Goal: Information Seeking & Learning: Learn about a topic

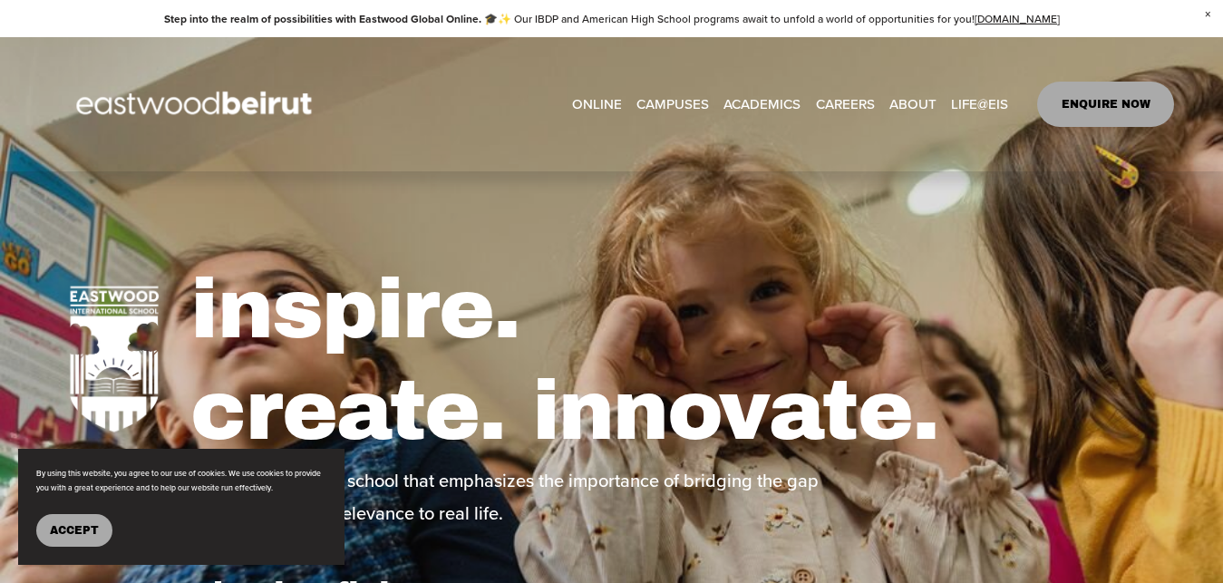
select select "**"
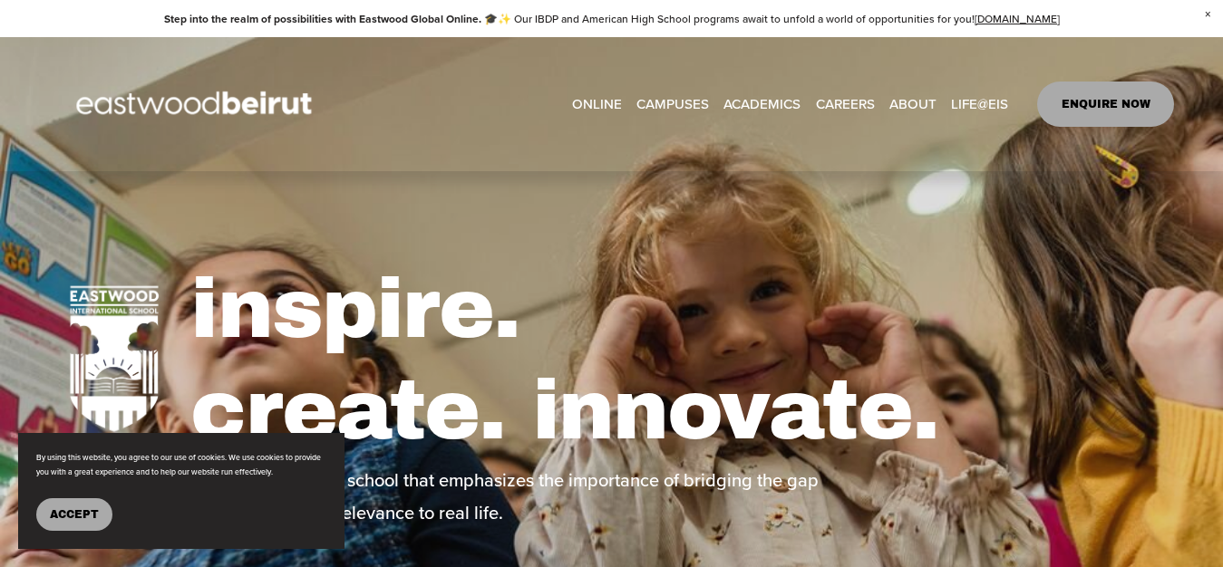
click at [66, 520] on span "Accept" at bounding box center [74, 515] width 49 height 13
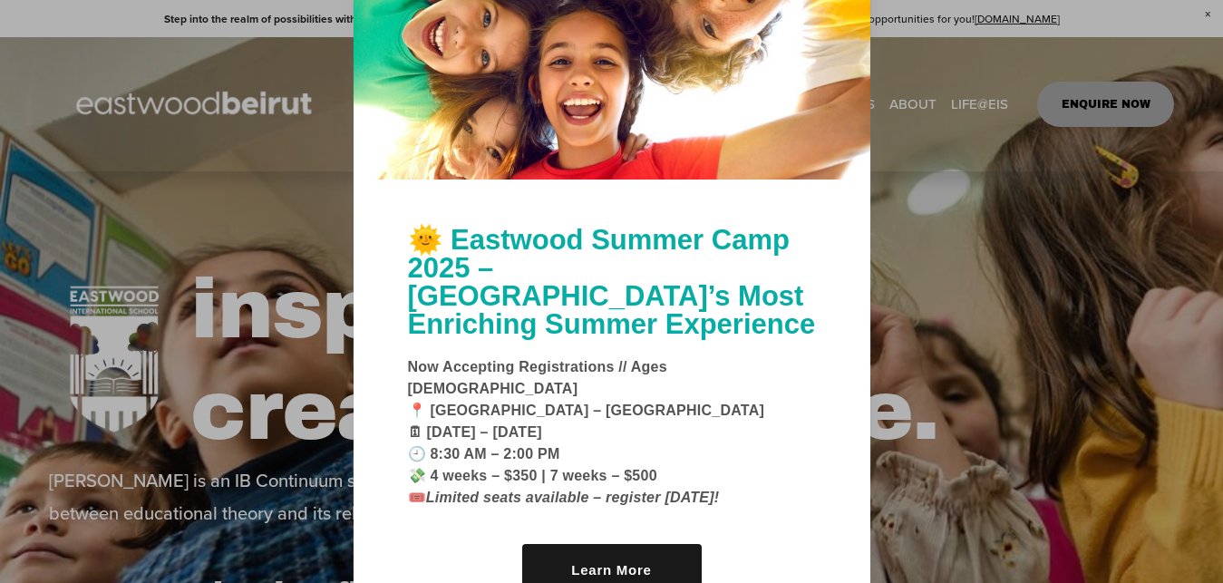
click at [1022, 431] on div at bounding box center [611, 291] width 1223 height 583
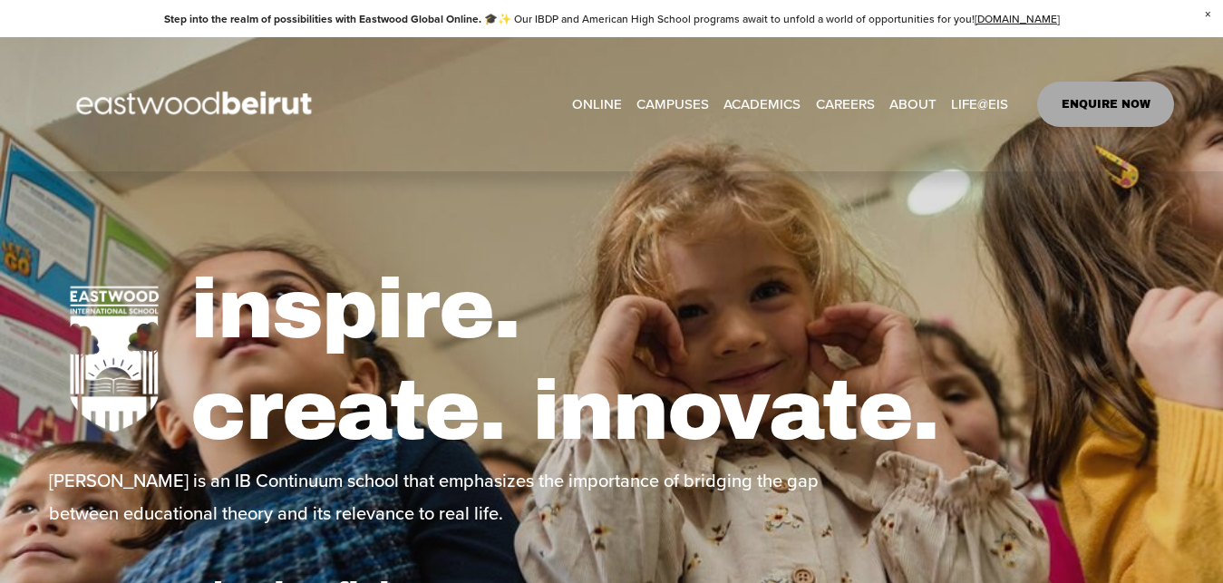
click at [0, 0] on span "Tuition & Financial Aid" at bounding box center [0, 0] width 0 height 0
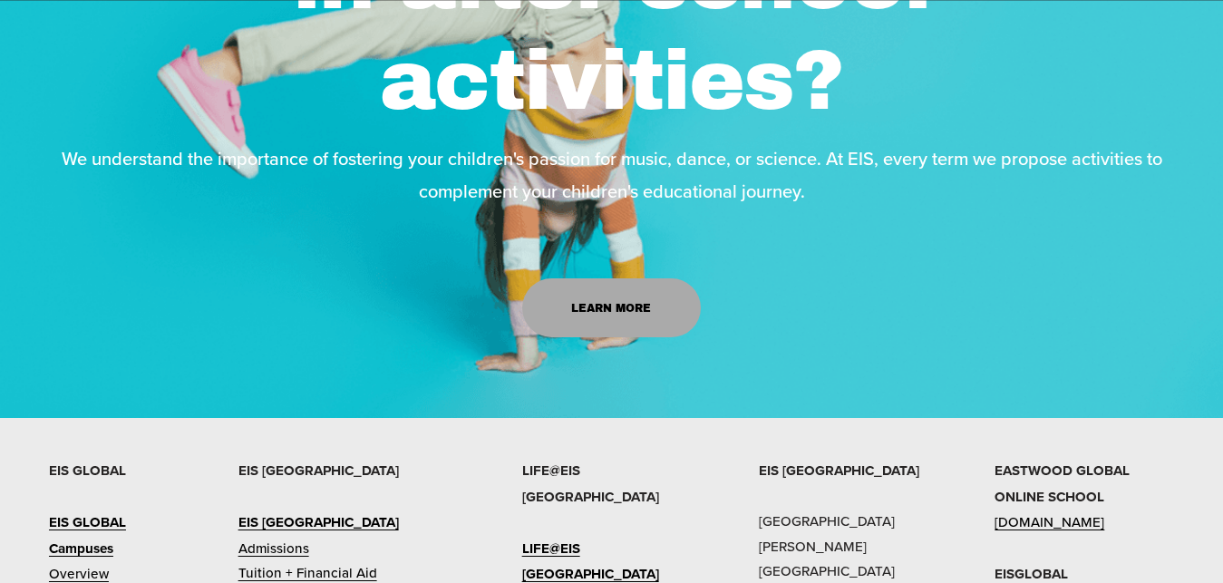
scroll to position [2501, 0]
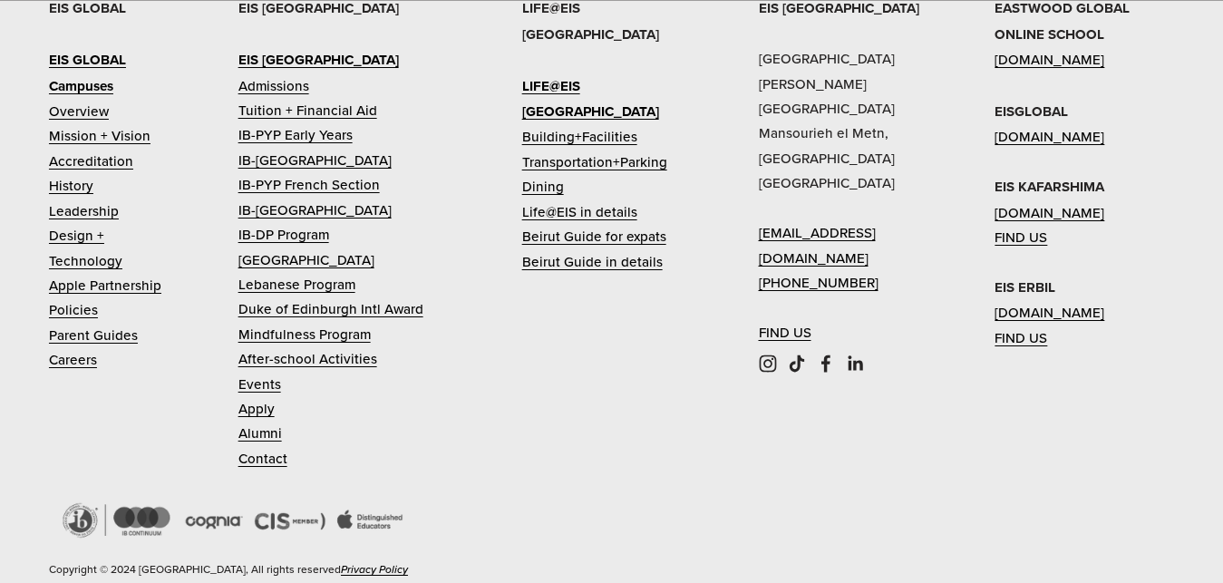
click at [276, 98] on link "Admissions" at bounding box center [273, 85] width 71 height 24
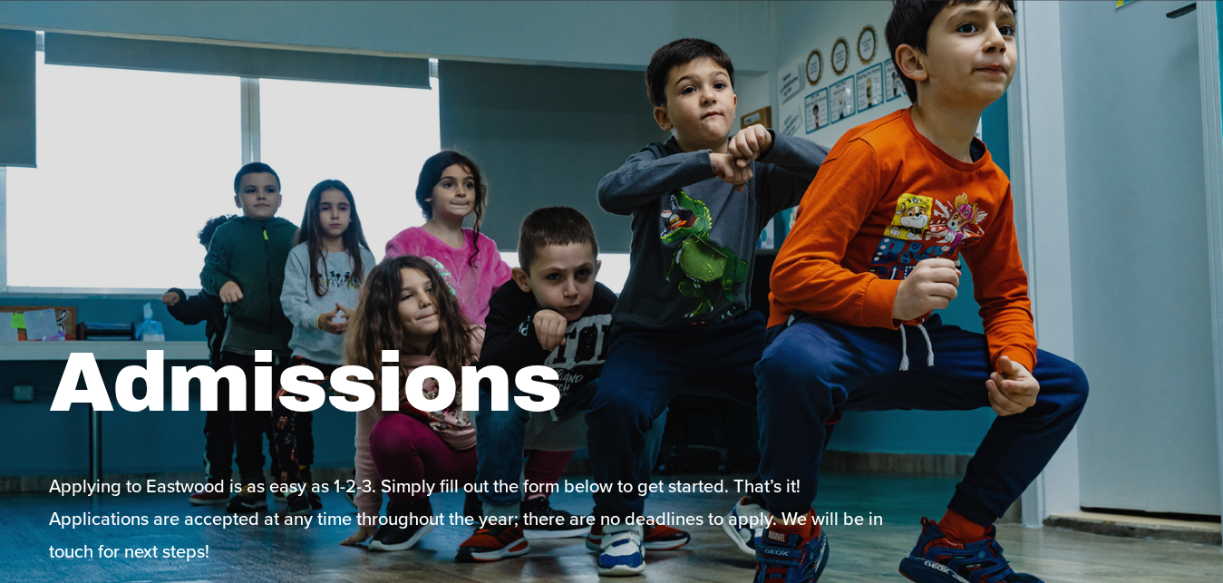
scroll to position [1663, 0]
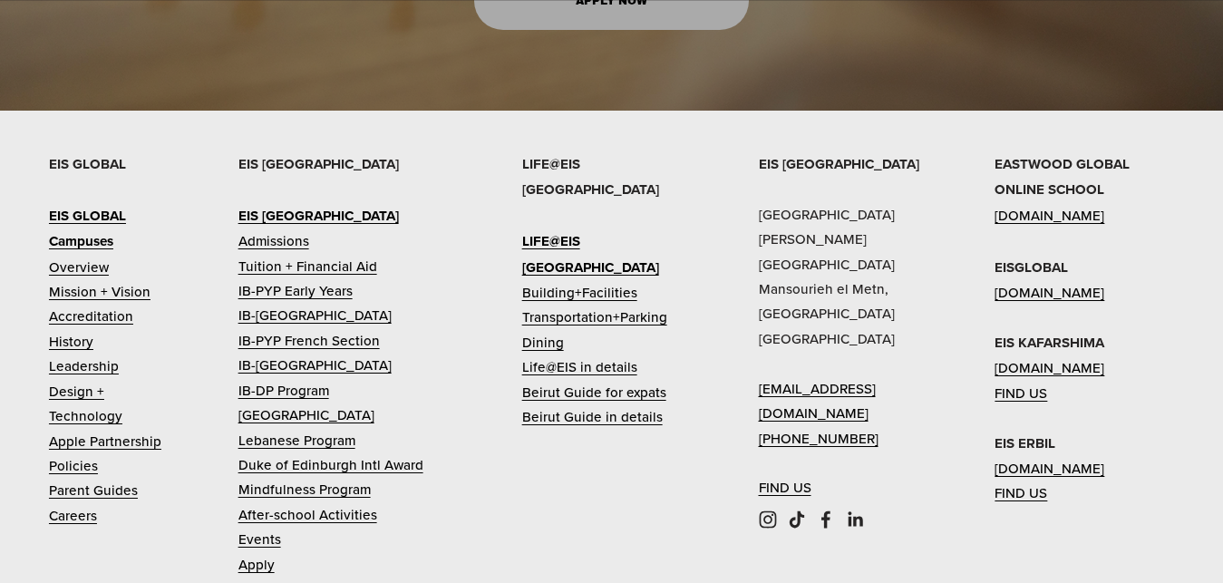
click at [329, 254] on link "Tuition + Financial Aid" at bounding box center [307, 266] width 139 height 24
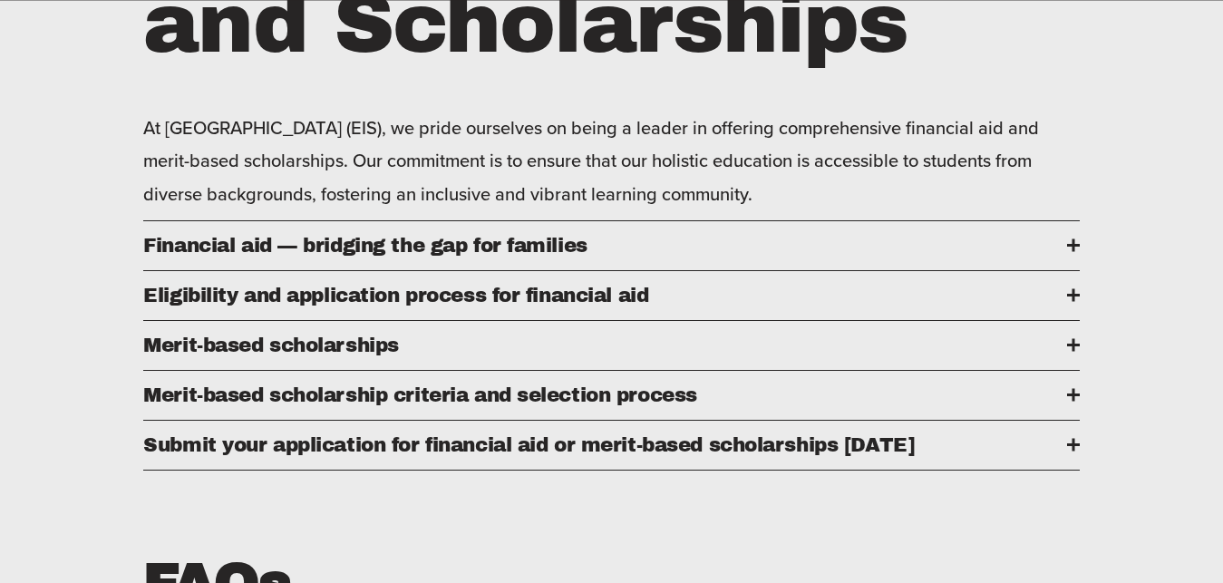
scroll to position [881, 0]
click at [1061, 306] on span "Eligibility and application process for financial aid" at bounding box center [604, 296] width 923 height 22
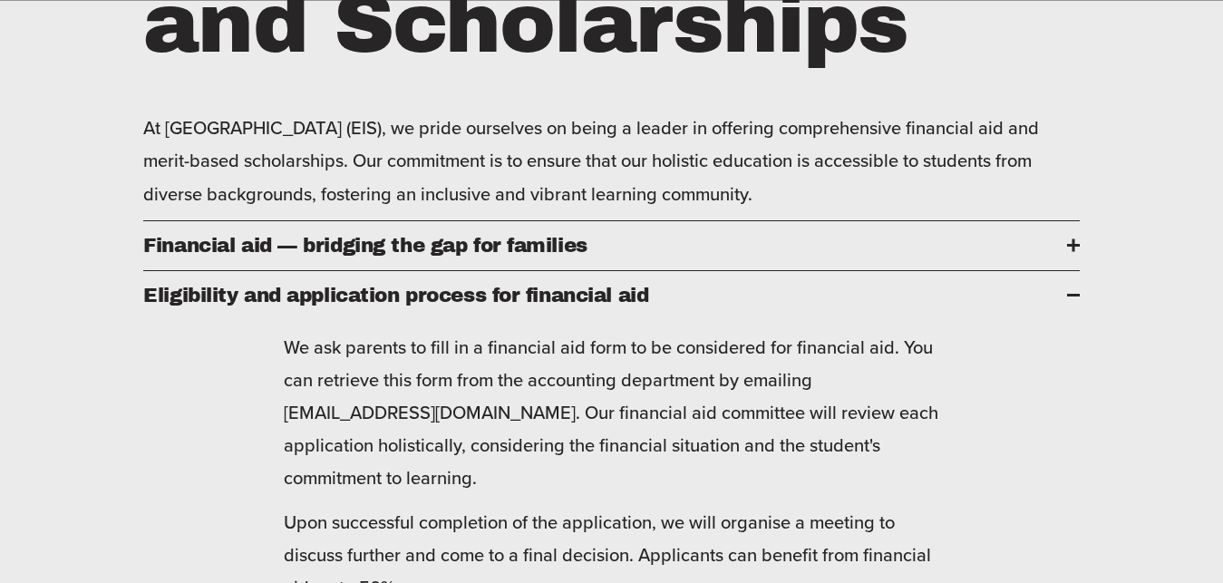
click at [1068, 252] on div at bounding box center [1073, 245] width 13 height 13
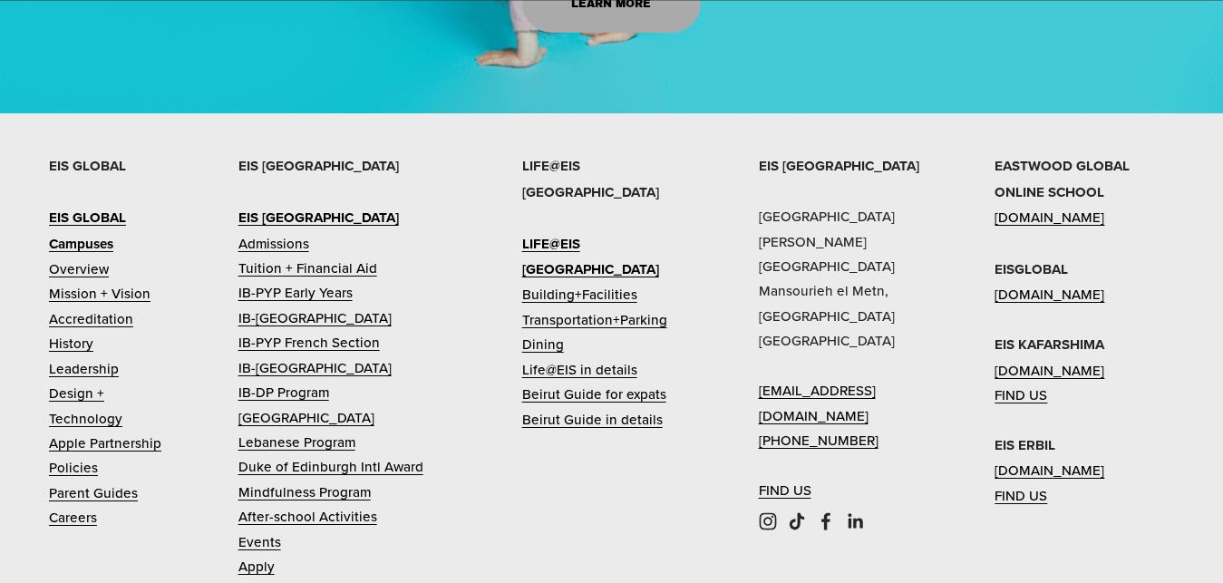
scroll to position [2681, 0]
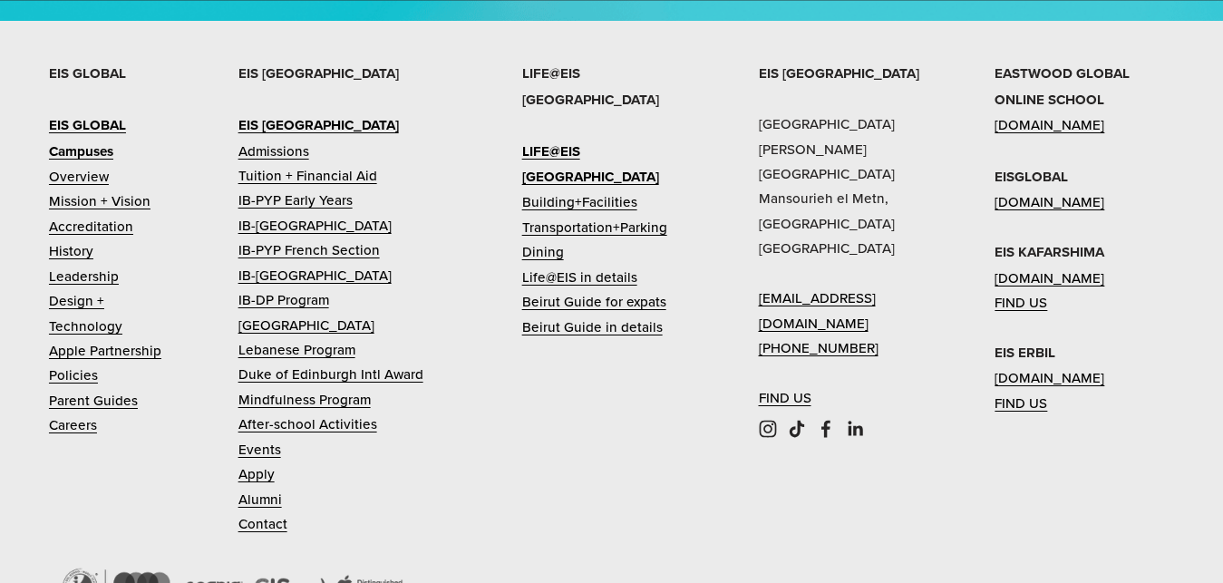
click at [334, 212] on link "IB-PYP Early Years" at bounding box center [295, 200] width 114 height 24
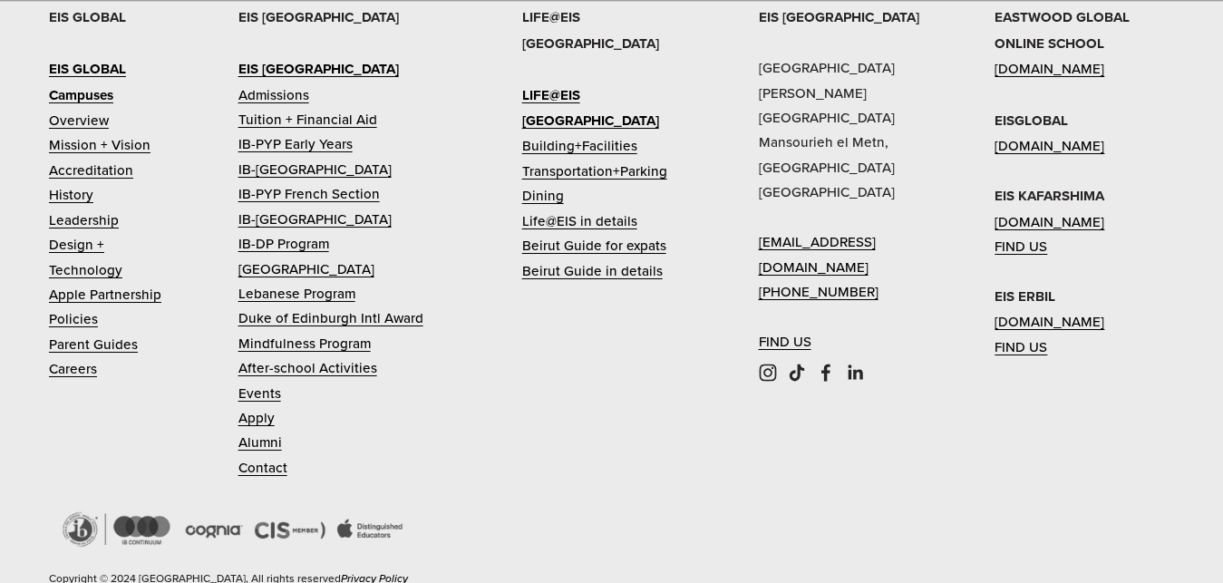
scroll to position [4395, 0]
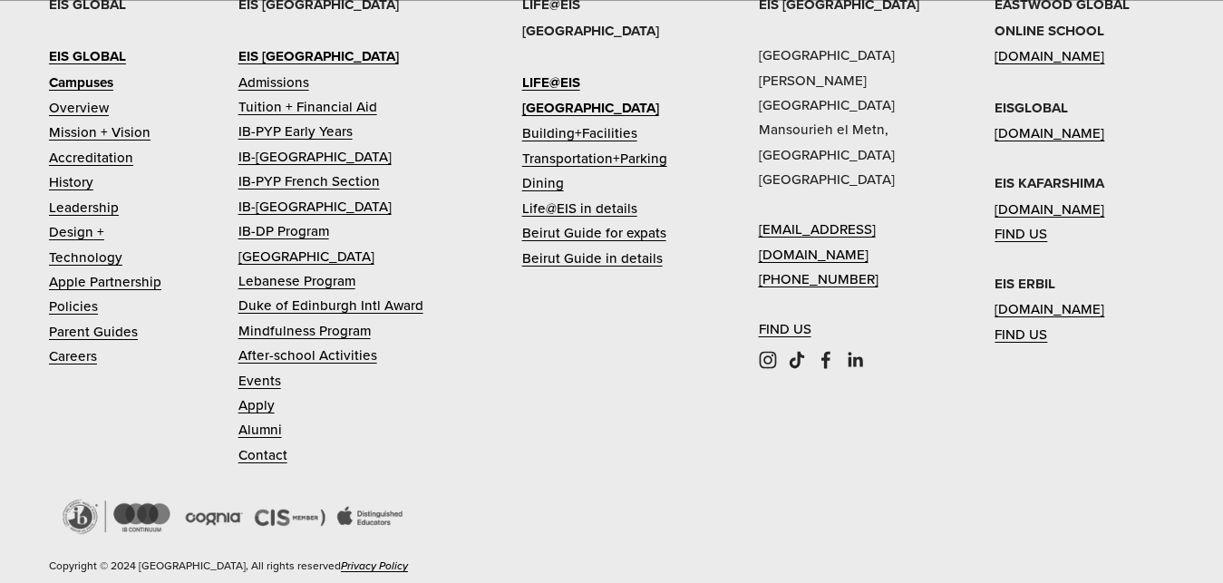
click at [304, 169] on link "IB-[GEOGRAPHIC_DATA]" at bounding box center [314, 156] width 153 height 24
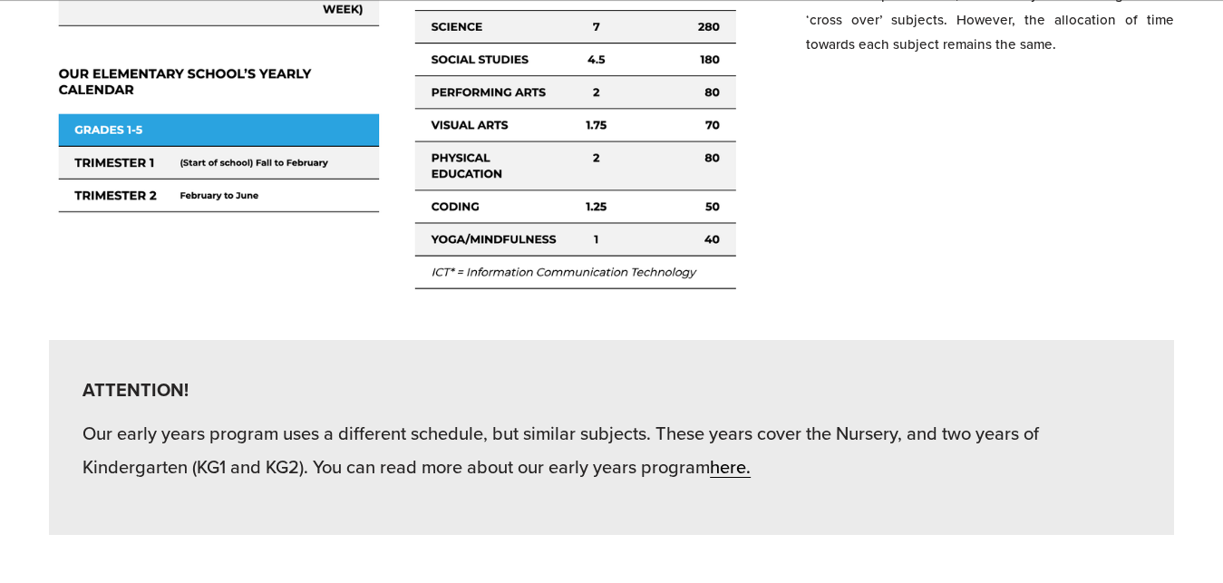
scroll to position [3518, 0]
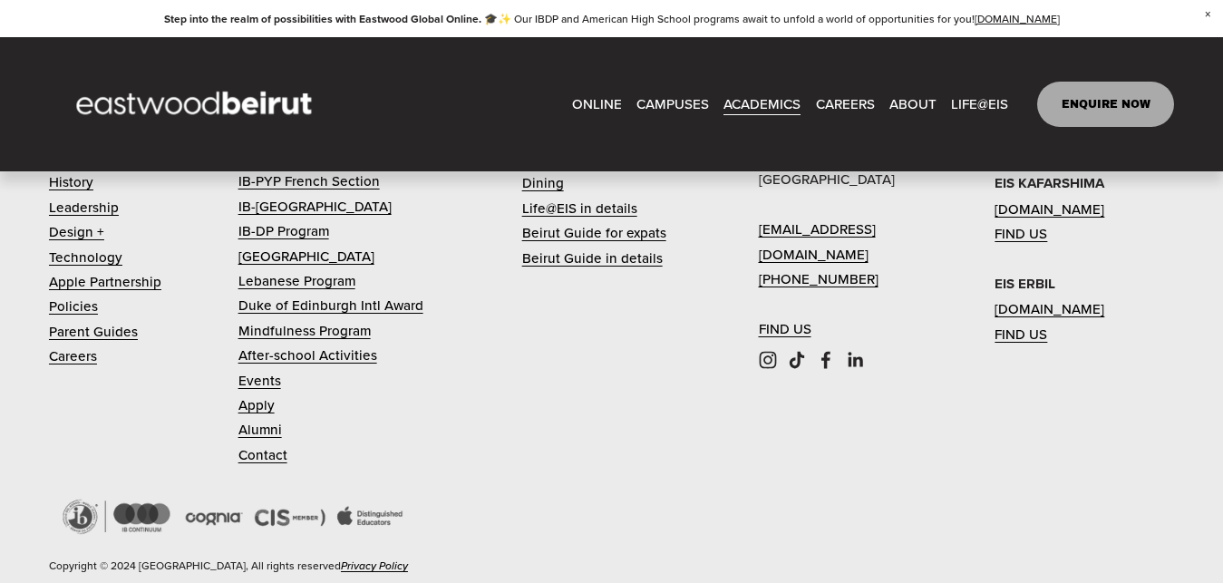
scroll to position [4302, 0]
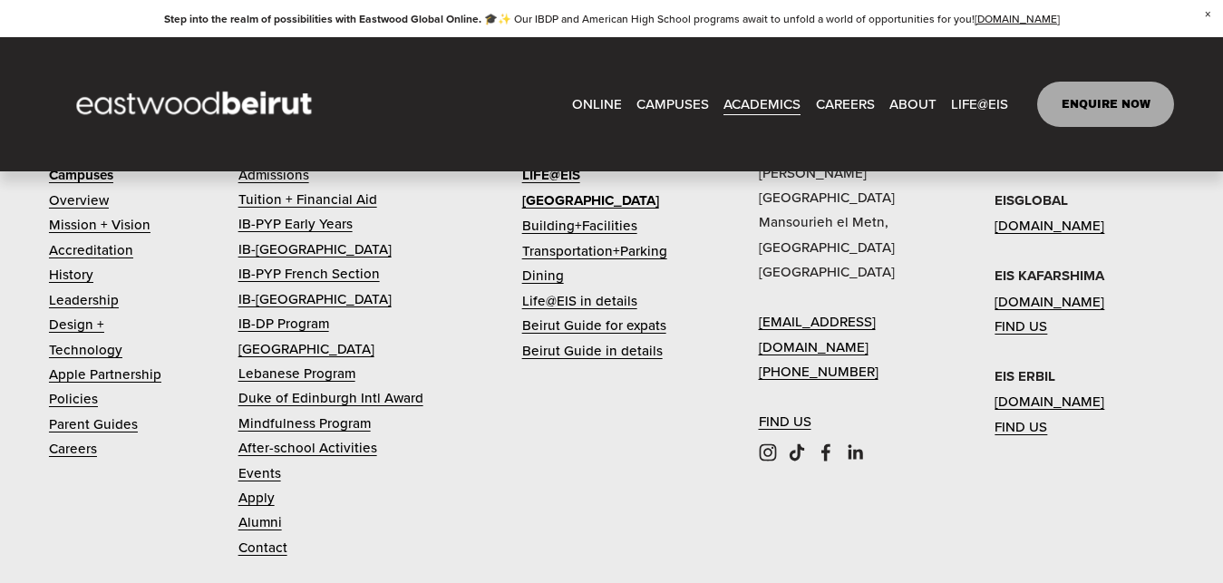
click at [316, 211] on link "Tuition + Financial Aid" at bounding box center [307, 199] width 139 height 24
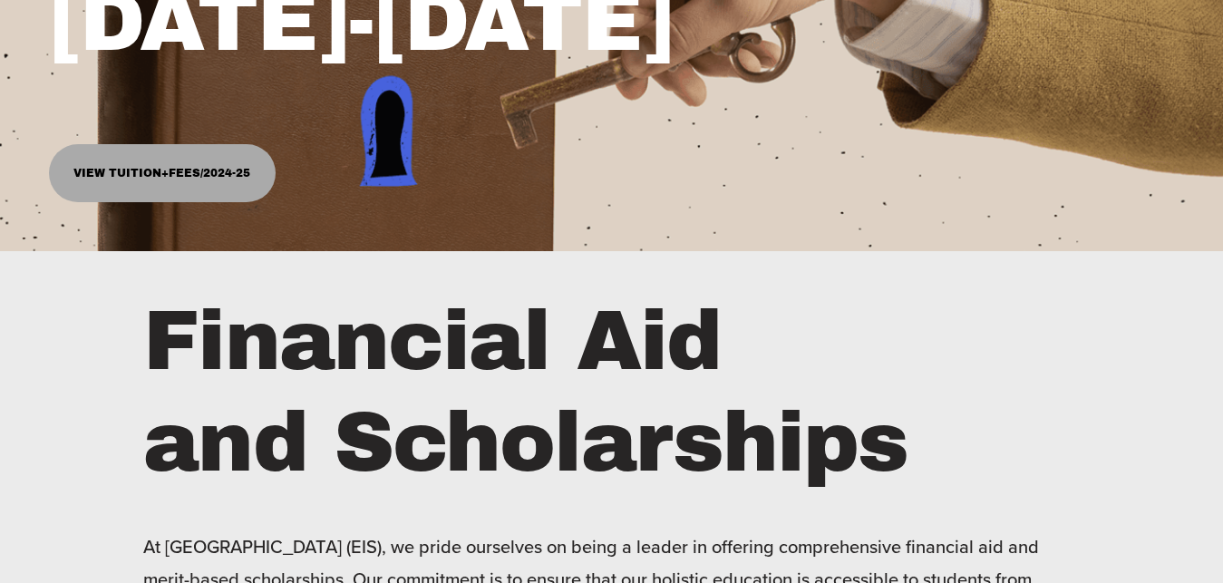
scroll to position [462, 0]
click at [179, 176] on link "View Tuition+Fees/2024-25" at bounding box center [162, 173] width 227 height 58
